Goal: Task Accomplishment & Management: Manage account settings

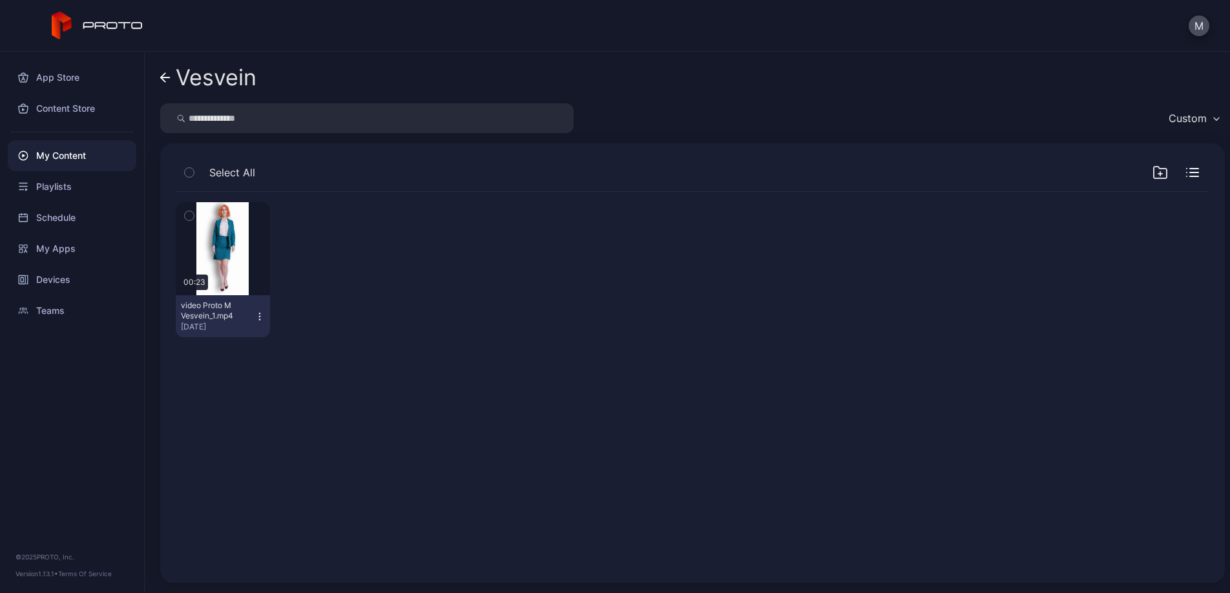
click at [85, 162] on div "My Content" at bounding box center [72, 155] width 129 height 31
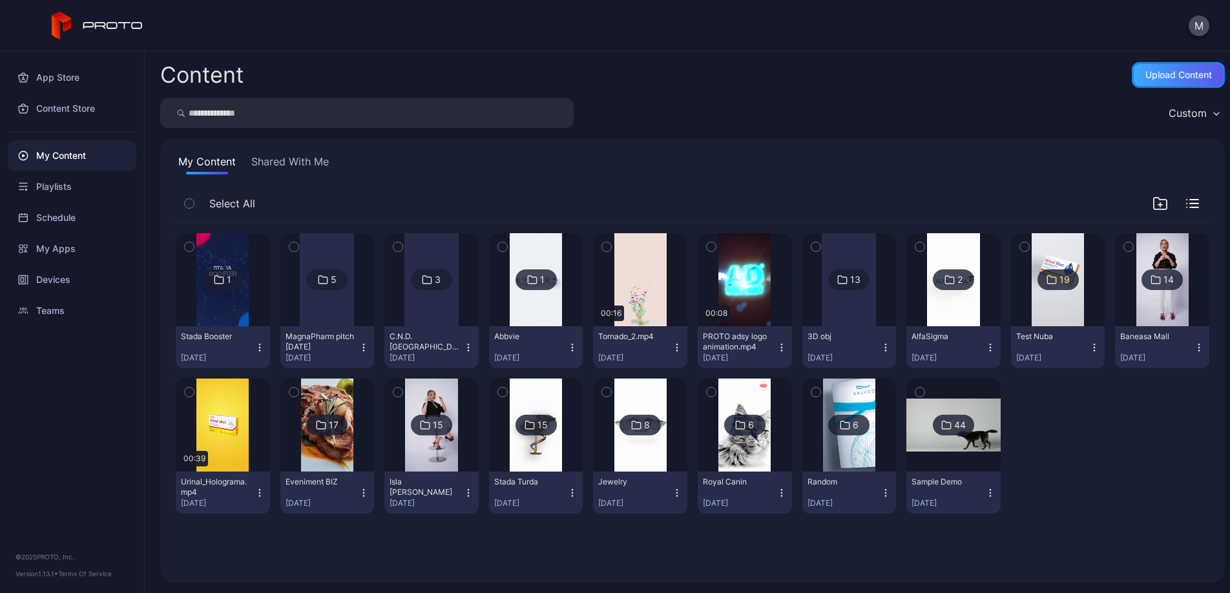
click at [1138, 80] on div "Upload Content" at bounding box center [1178, 75] width 93 height 26
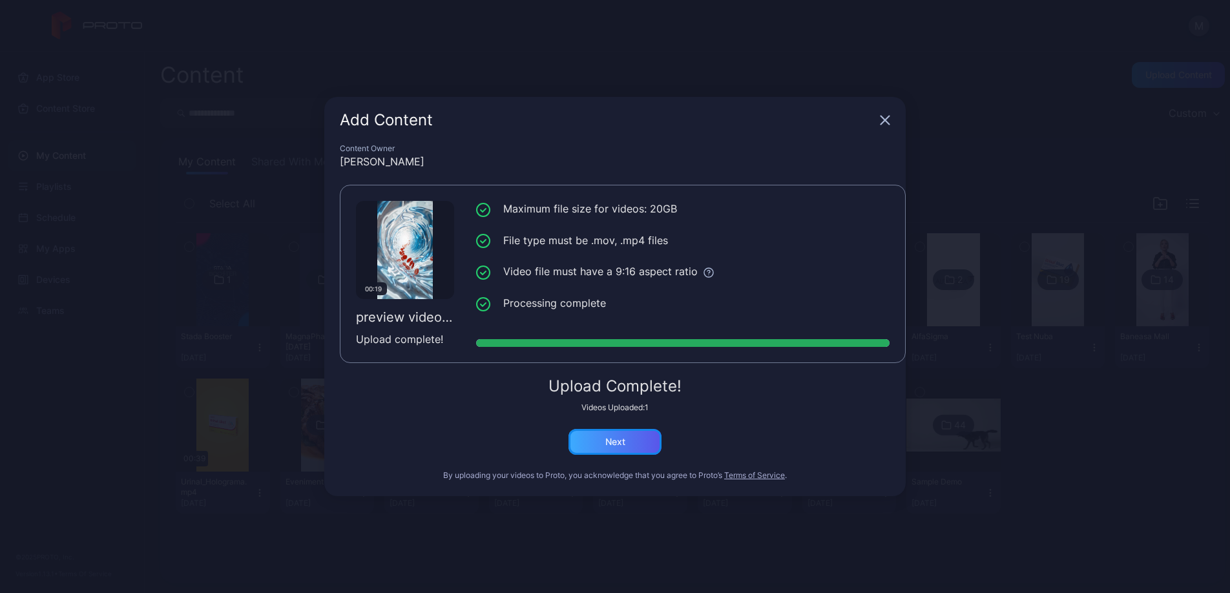
click at [615, 444] on div "Next" at bounding box center [615, 442] width 20 height 10
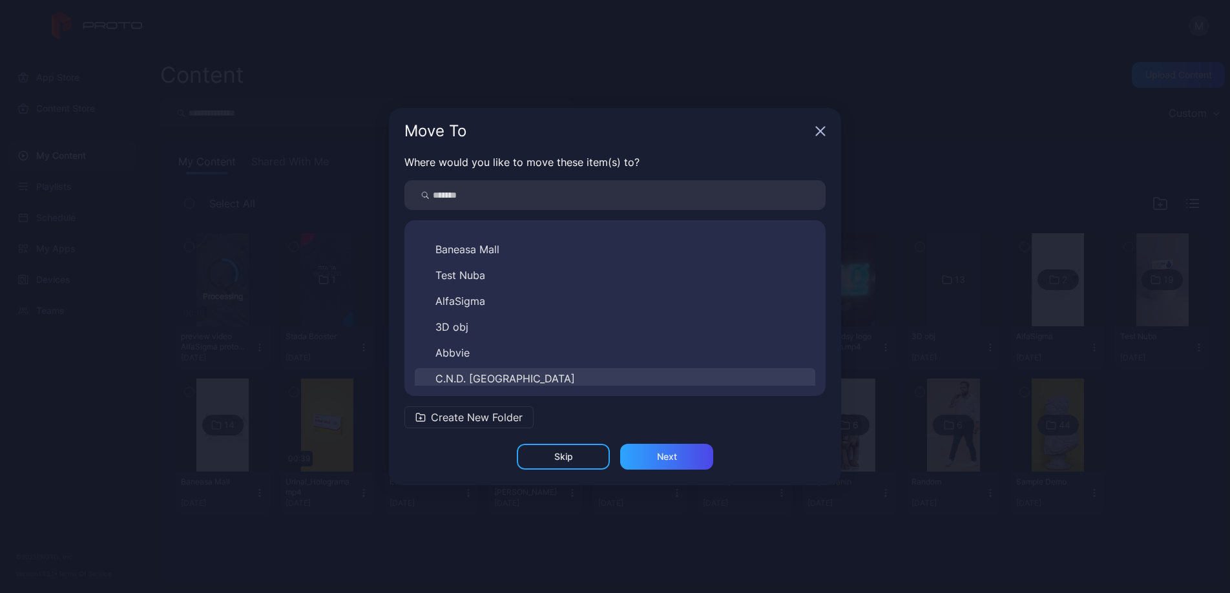
scroll to position [253, 0]
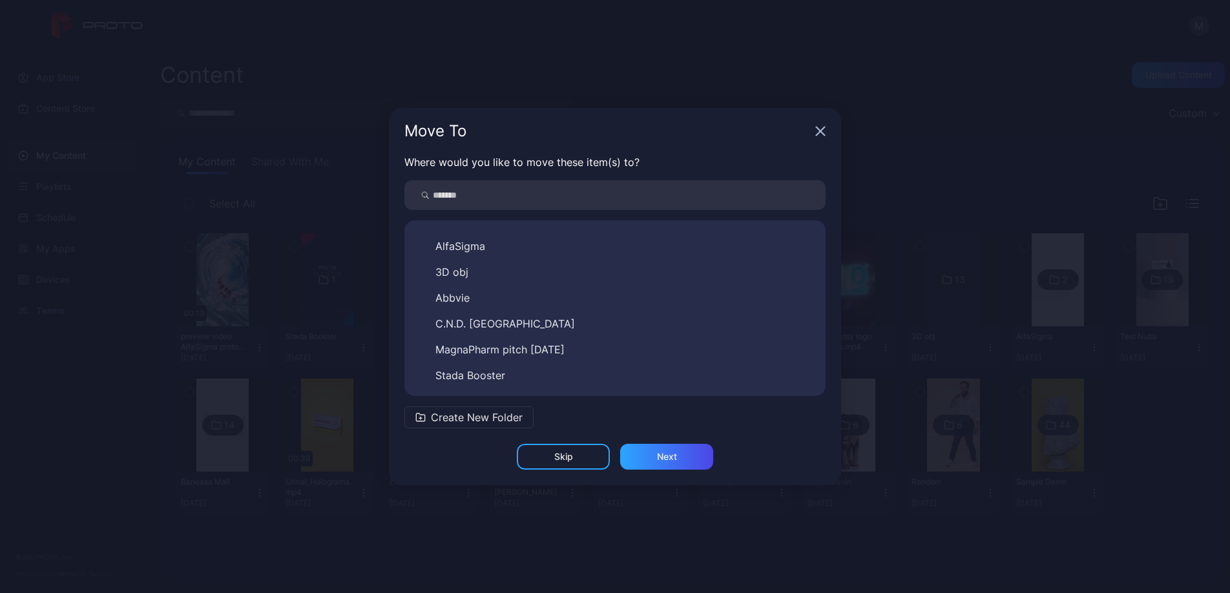
click at [501, 415] on span "Create New Folder" at bounding box center [477, 418] width 92 height 16
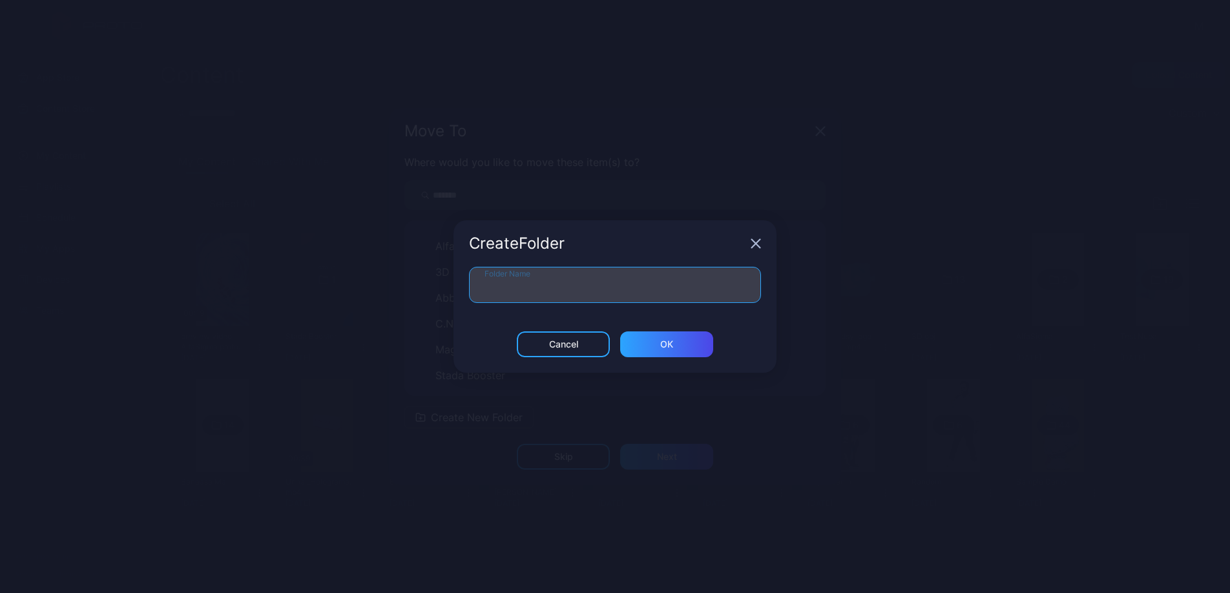
click at [543, 284] on input "Folder Name" at bounding box center [615, 285] width 292 height 36
click at [549, 287] on input "**********" at bounding box center [615, 285] width 292 height 36
paste input "*********"
drag, startPoint x: 548, startPoint y: 285, endPoint x: 576, endPoint y: 291, distance: 27.7
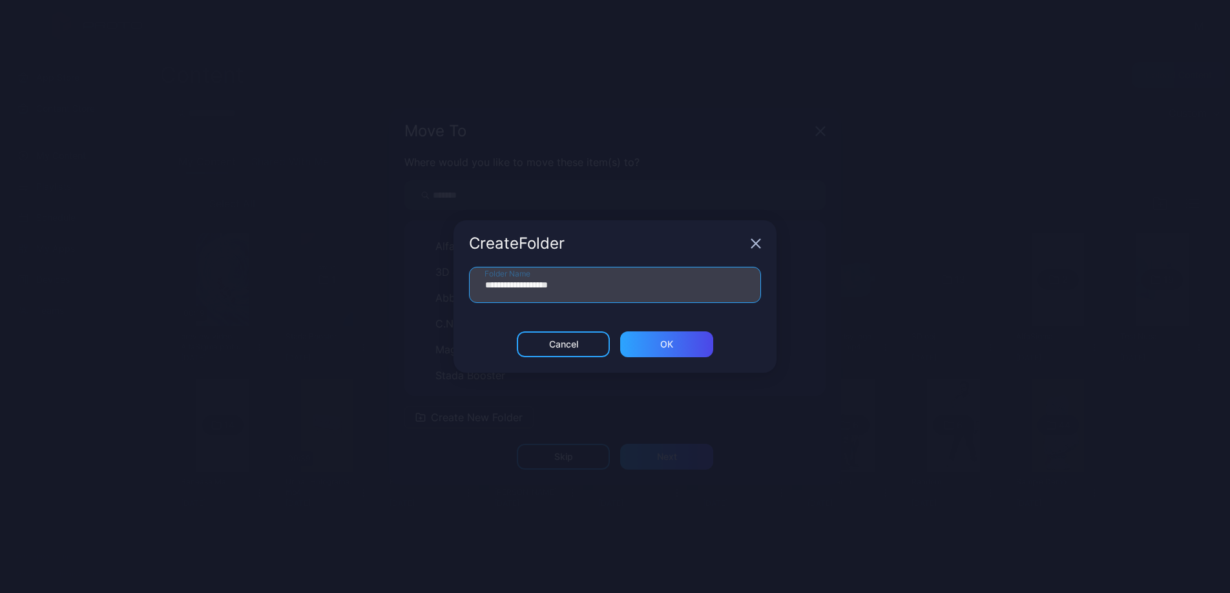
click at [550, 286] on input "**********" at bounding box center [615, 285] width 292 height 36
type input "**********"
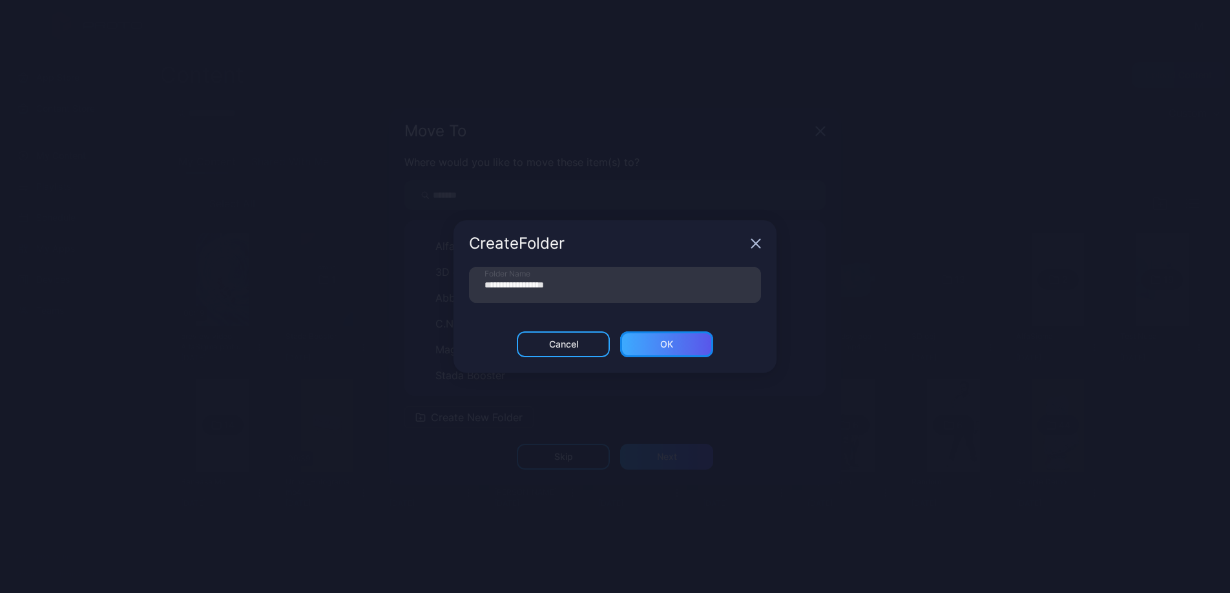
click at [688, 346] on div "ОК" at bounding box center [666, 344] width 93 height 26
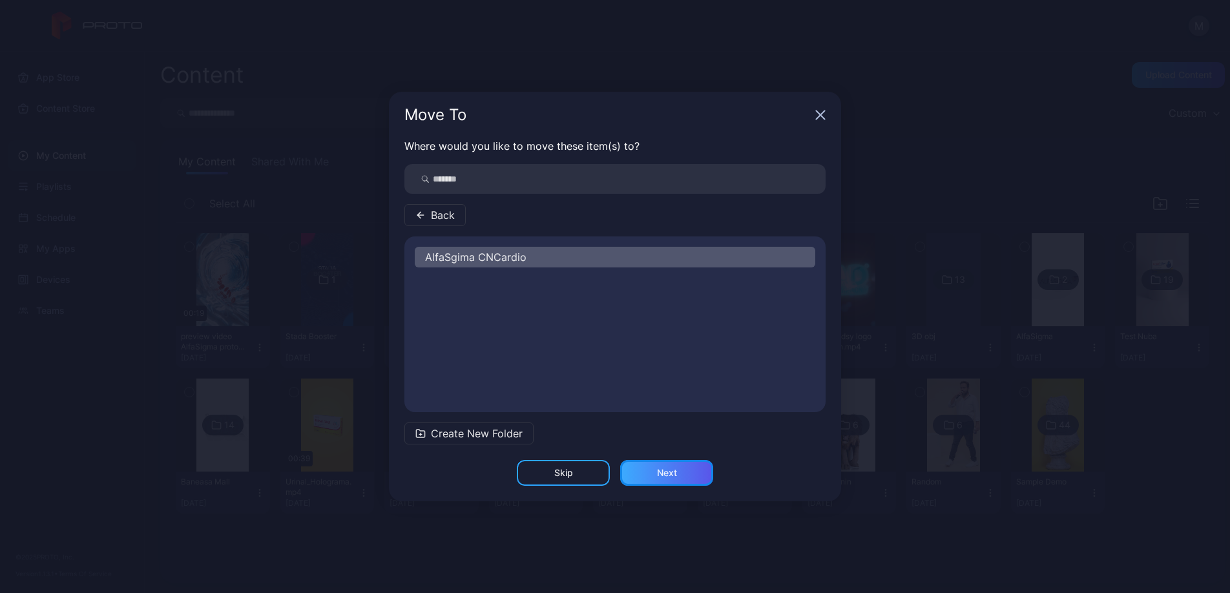
drag, startPoint x: 679, startPoint y: 470, endPoint x: 687, endPoint y: 469, distance: 7.8
click at [679, 470] on div "Next" at bounding box center [666, 473] width 93 height 26
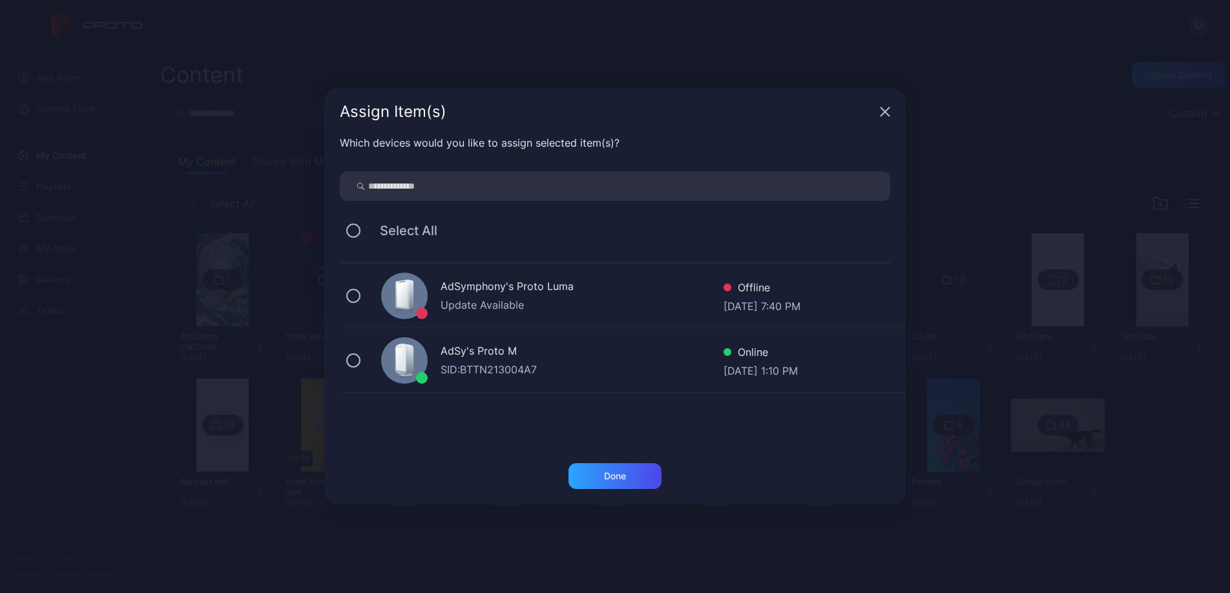
drag, startPoint x: 488, startPoint y: 364, endPoint x: 552, endPoint y: 383, distance: 66.2
click at [488, 364] on div "SID: BTTN213004A7" at bounding box center [582, 370] width 283 height 16
click at [638, 475] on div "Done" at bounding box center [614, 476] width 93 height 26
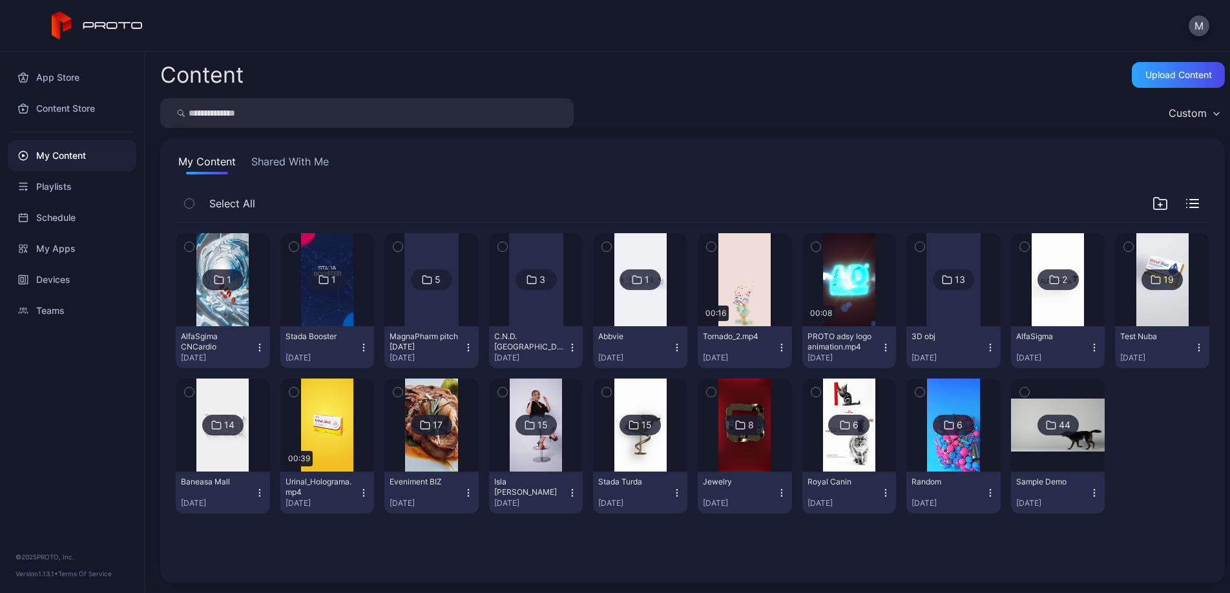
click at [224, 281] on icon at bounding box center [219, 280] width 8 height 8
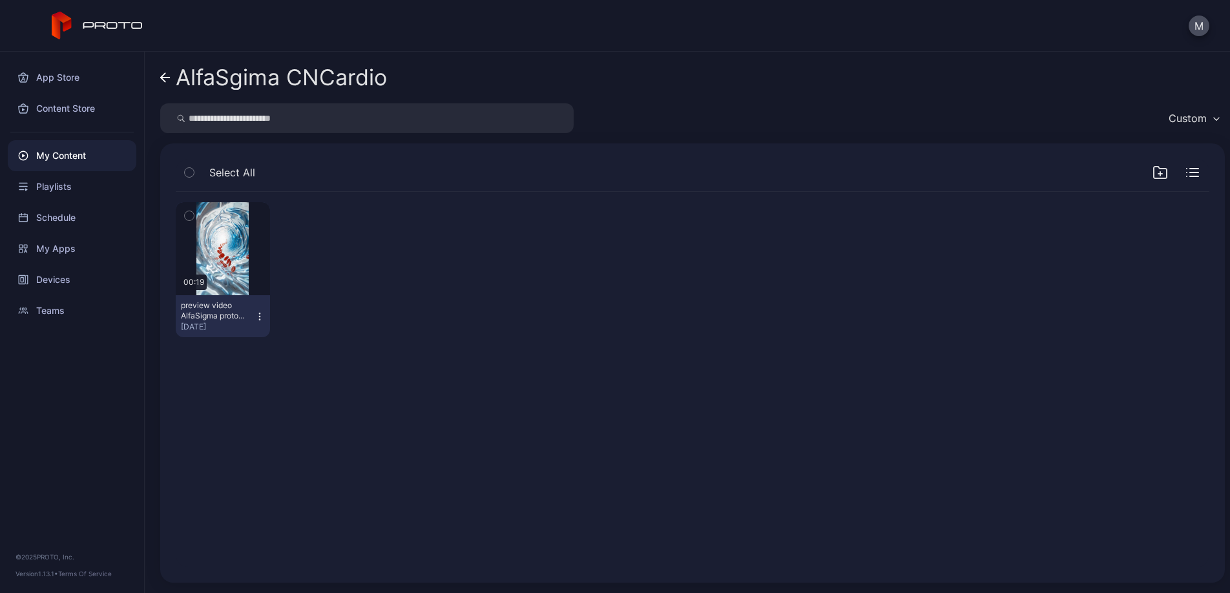
click at [164, 78] on icon at bounding box center [165, 77] width 10 height 11
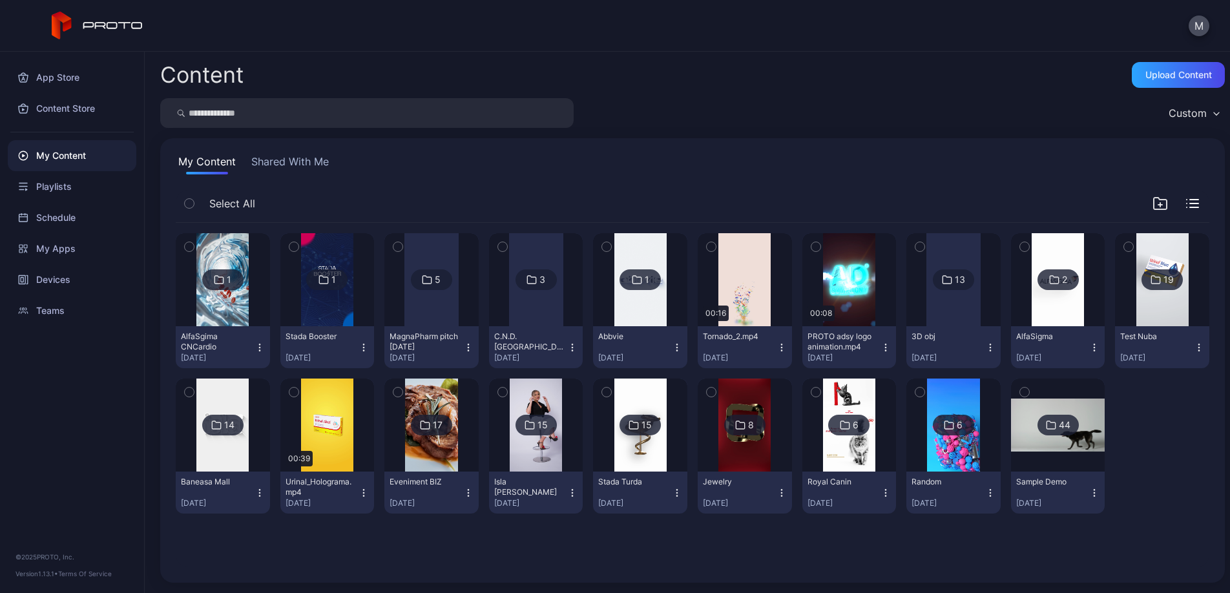
click at [1079, 282] on div "2" at bounding box center [1057, 279] width 41 height 21
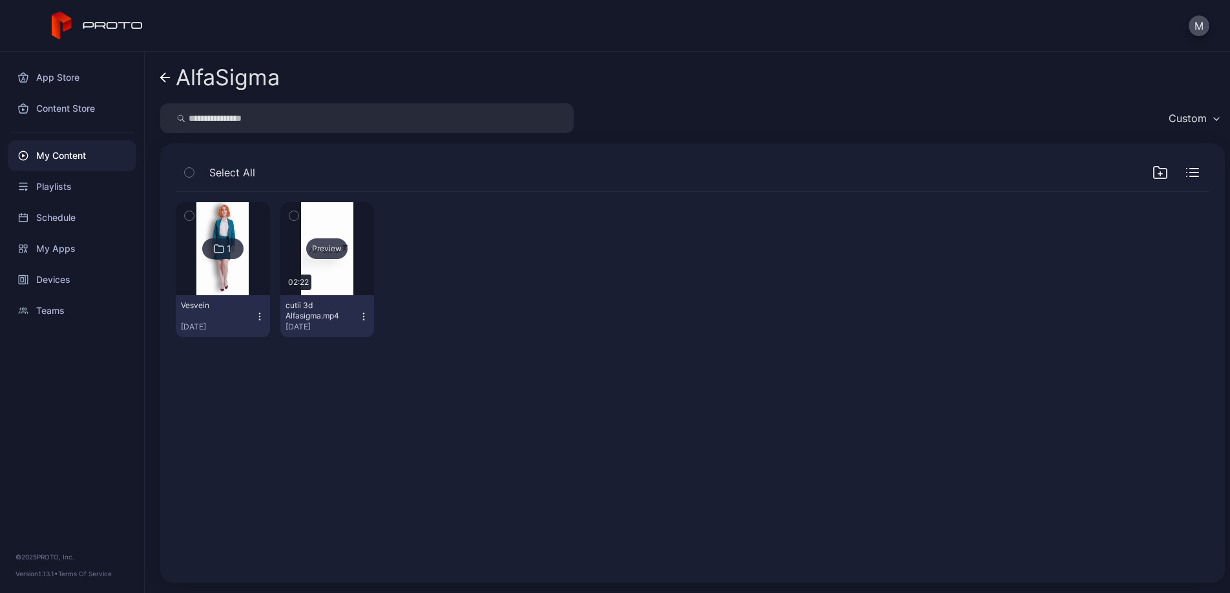
click at [341, 244] on div "Preview" at bounding box center [326, 248] width 41 height 21
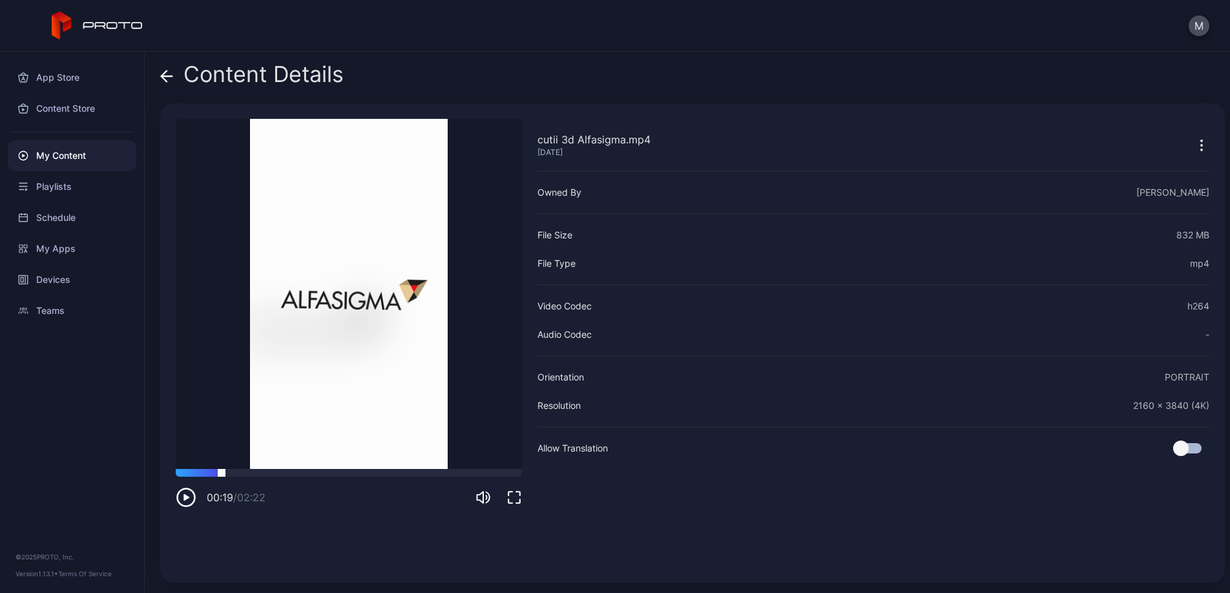
drag, startPoint x: 205, startPoint y: 471, endPoint x: 222, endPoint y: 469, distance: 16.9
click at [222, 469] on div at bounding box center [349, 473] width 346 height 8
click at [189, 499] on icon "button" at bounding box center [189, 497] width 0 height 5
click at [159, 71] on div "Content Details cutii 3d Alfasigma.mp4 [DATE] Sorry, your browser doesn‘t suppo…" at bounding box center [687, 322] width 1085 height 541
click at [172, 78] on icon at bounding box center [166, 76] width 13 height 13
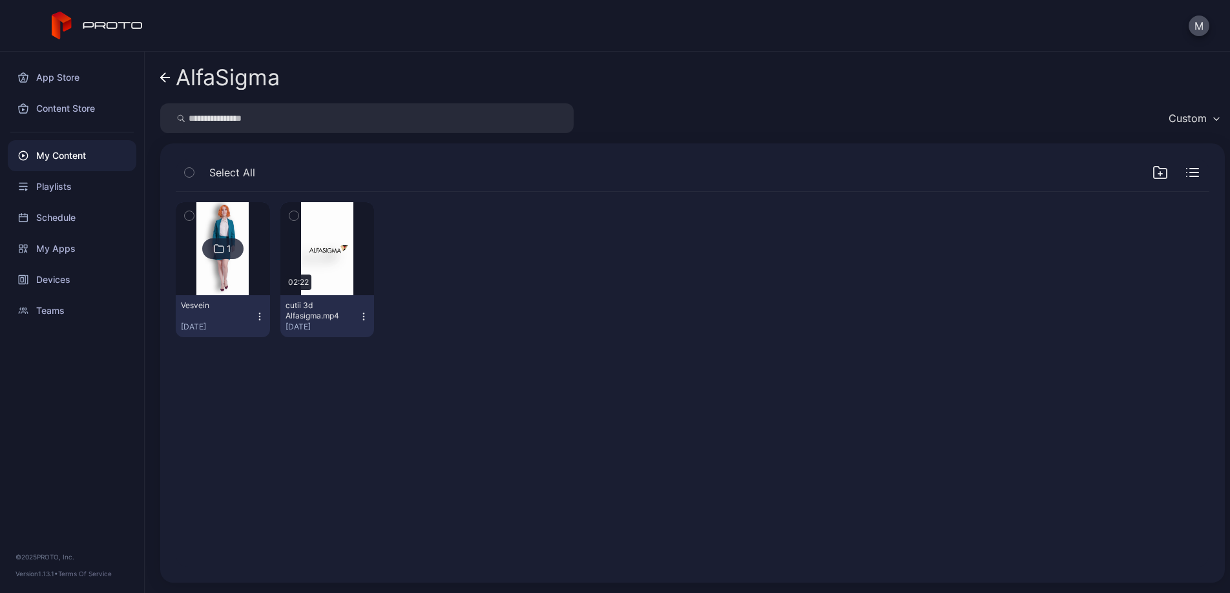
click at [167, 80] on icon at bounding box center [165, 77] width 10 height 11
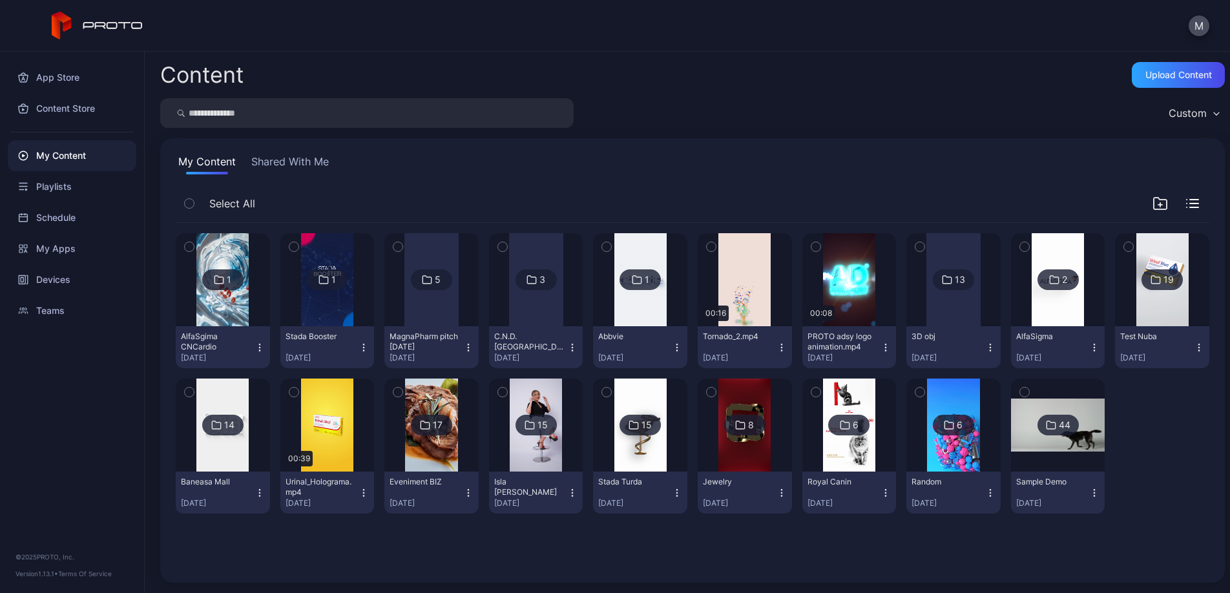
click at [231, 274] on div "1" at bounding box center [229, 280] width 5 height 12
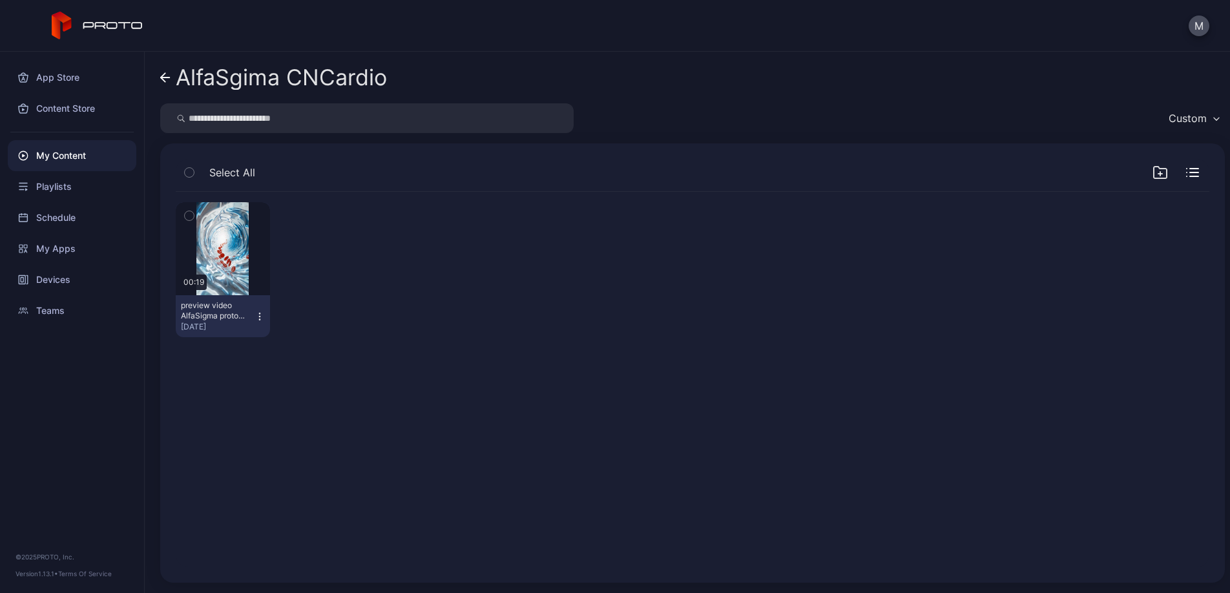
click at [190, 213] on icon "button" at bounding box center [189, 216] width 9 height 14
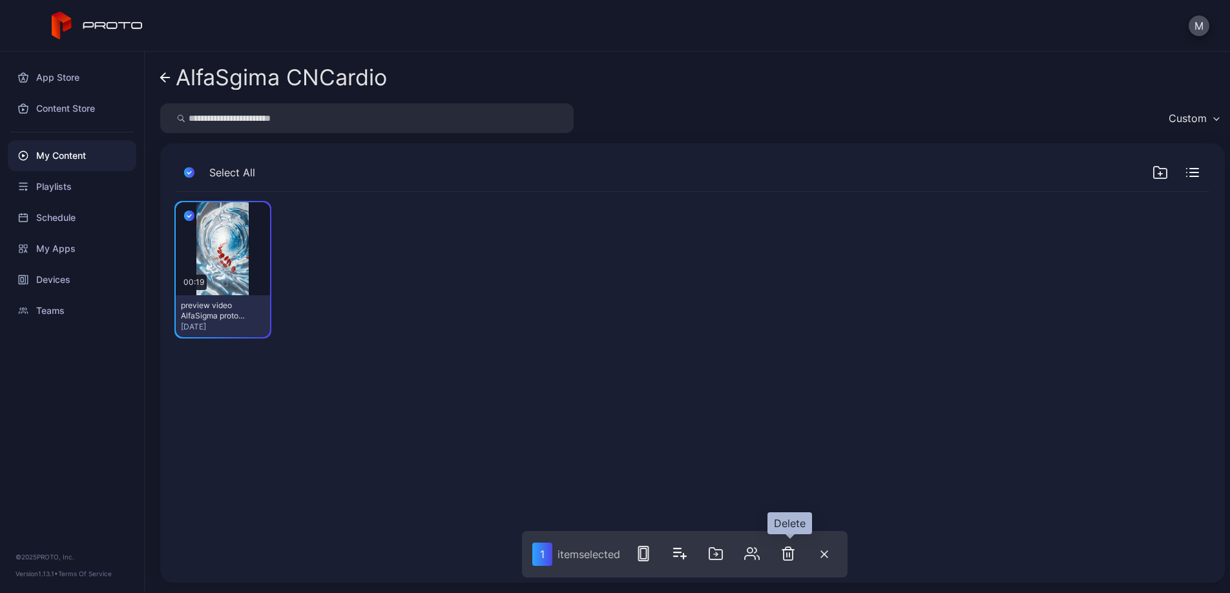
click at [792, 556] on icon "button" at bounding box center [788, 554] width 16 height 16
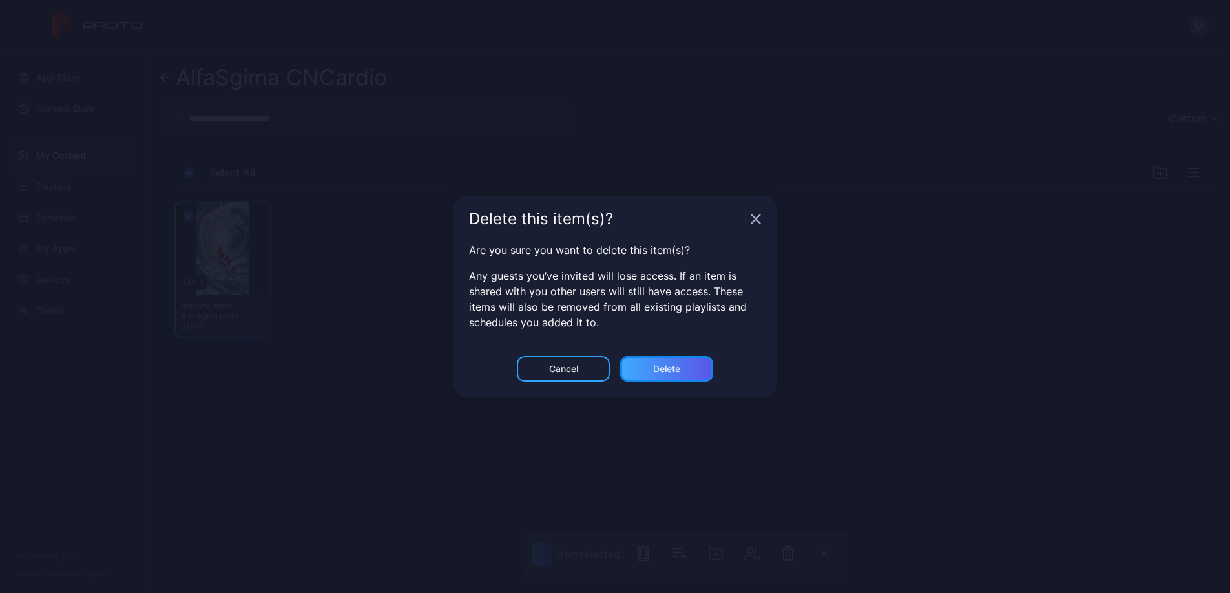
drag, startPoint x: 691, startPoint y: 370, endPoint x: 696, endPoint y: 380, distance: 11.9
click at [691, 370] on div "Delete" at bounding box center [666, 369] width 93 height 26
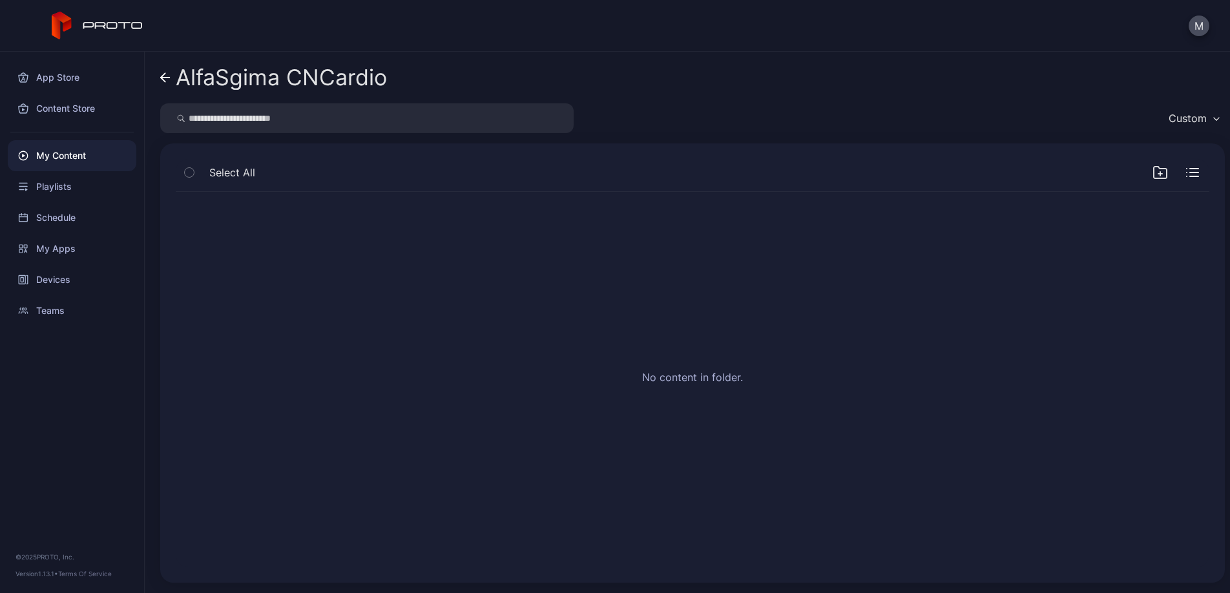
click at [377, 388] on div "No content in folder." at bounding box center [692, 380] width 1054 height 396
